Goal: Complete application form

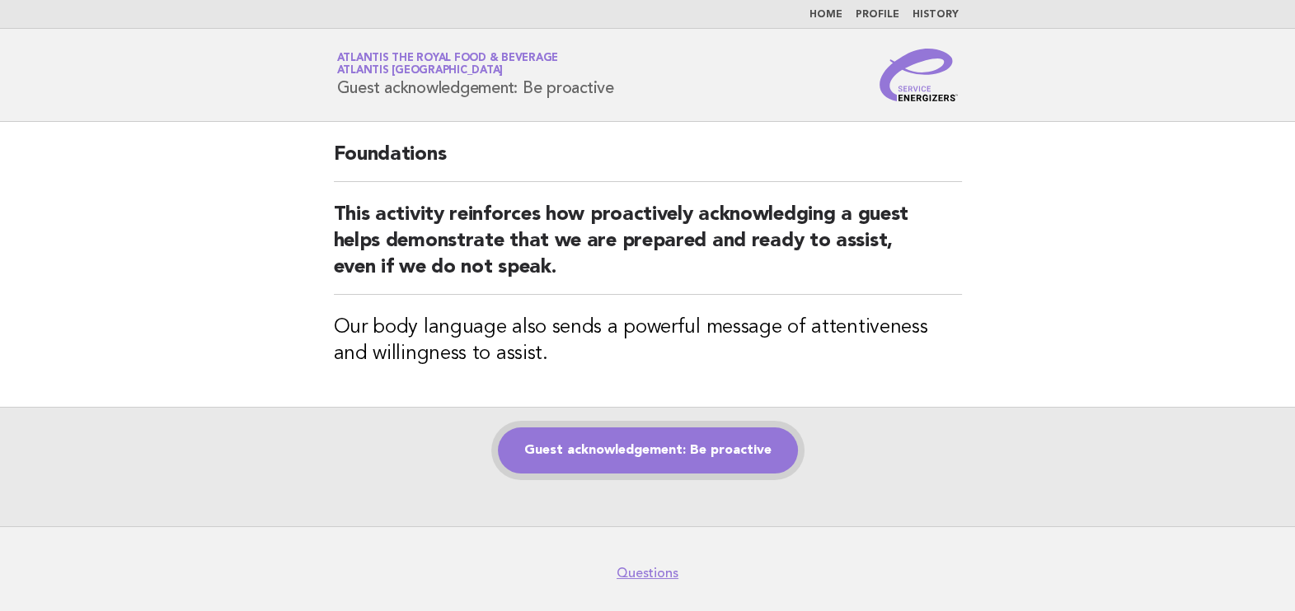
click at [634, 446] on link "Guest acknowledgement: Be proactive" at bounding box center [648, 451] width 300 height 46
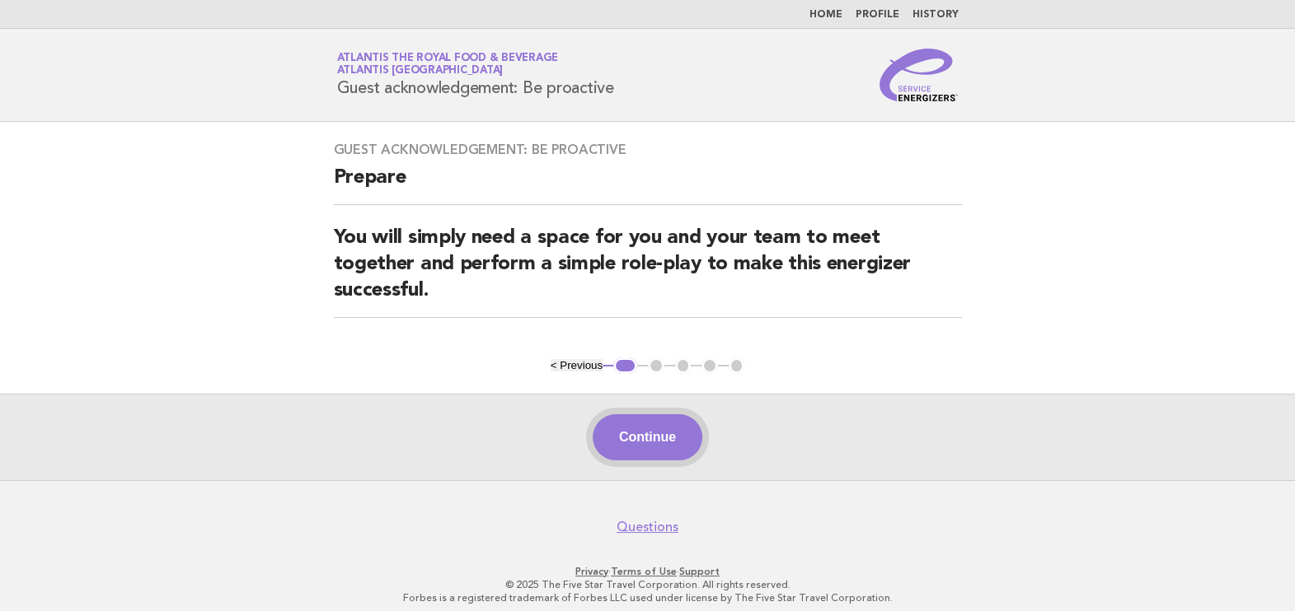
click at [642, 419] on button "Continue" at bounding box center [647, 437] width 110 height 46
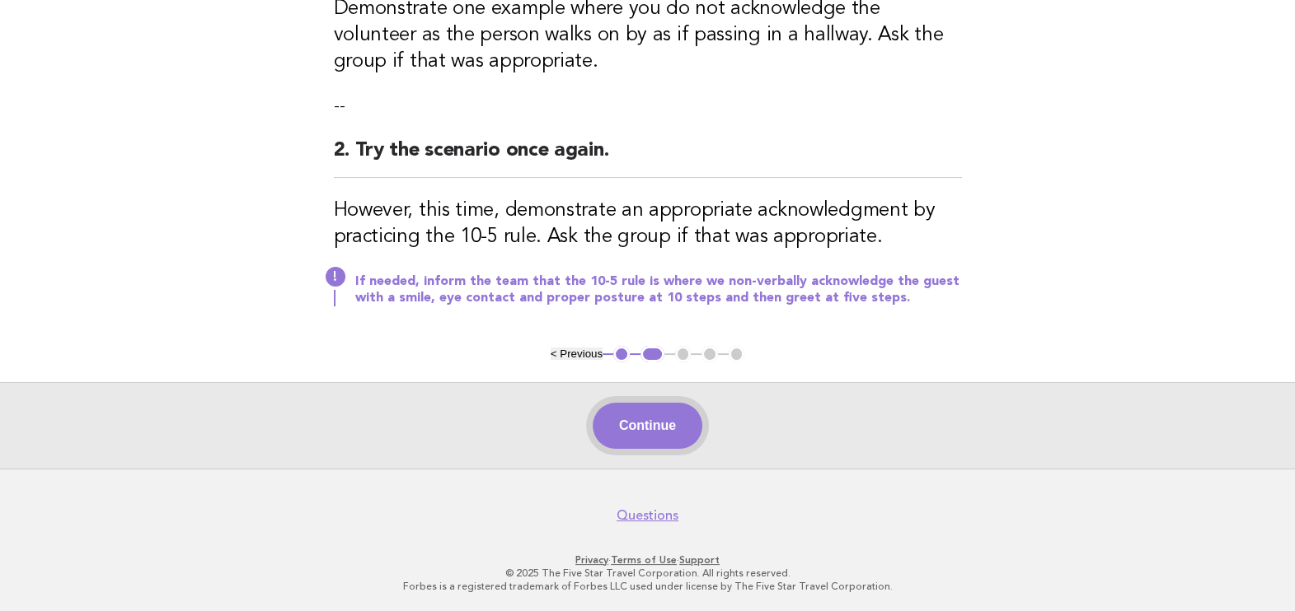
click at [656, 424] on button "Continue" at bounding box center [647, 426] width 110 height 46
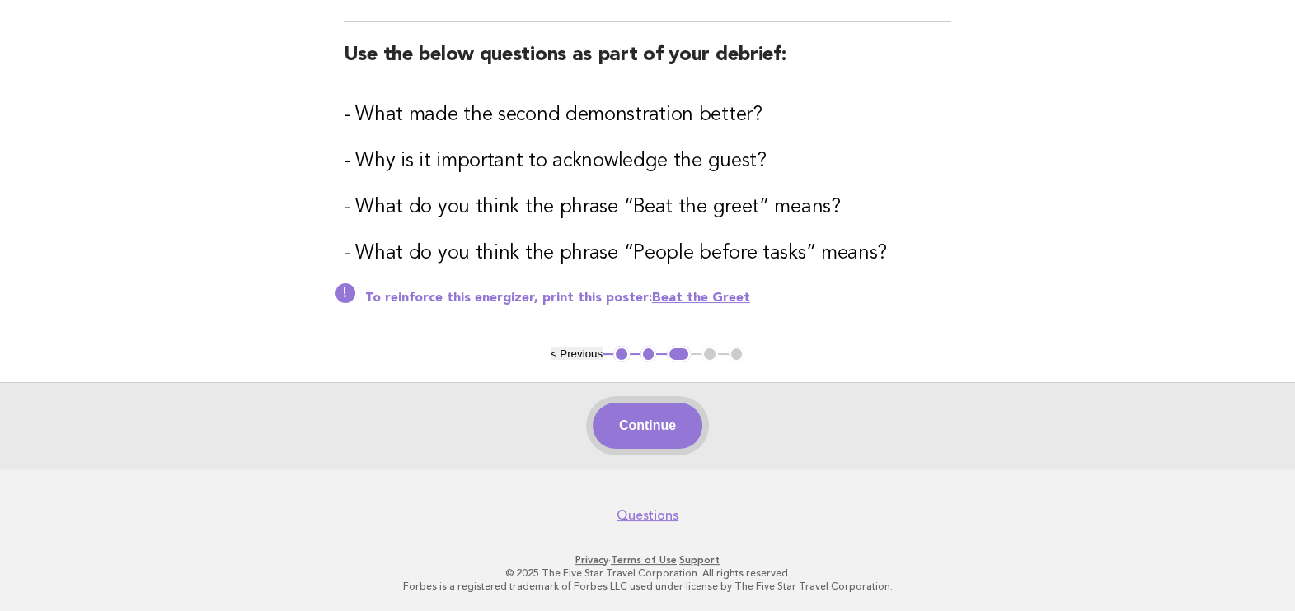
click at [618, 425] on button "Continue" at bounding box center [647, 426] width 110 height 46
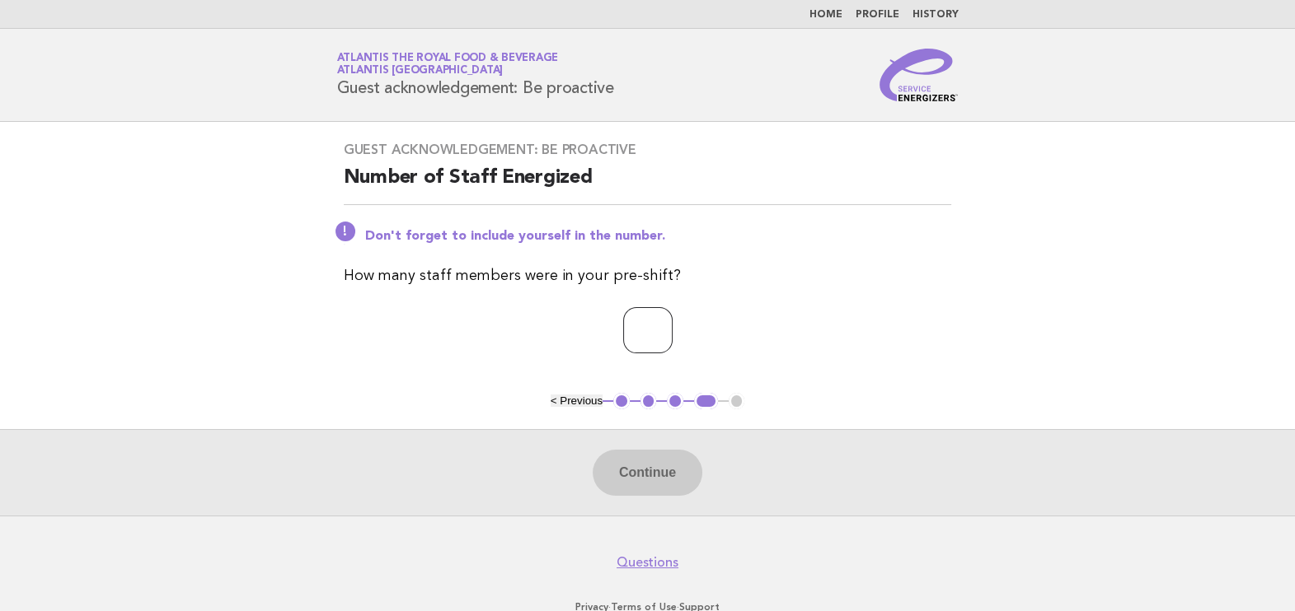
click at [645, 330] on input "number" at bounding box center [647, 330] width 49 height 46
type input "**"
click at [678, 478] on button "Continue" at bounding box center [647, 473] width 110 height 46
